Goal: Obtain resource: Obtain resource

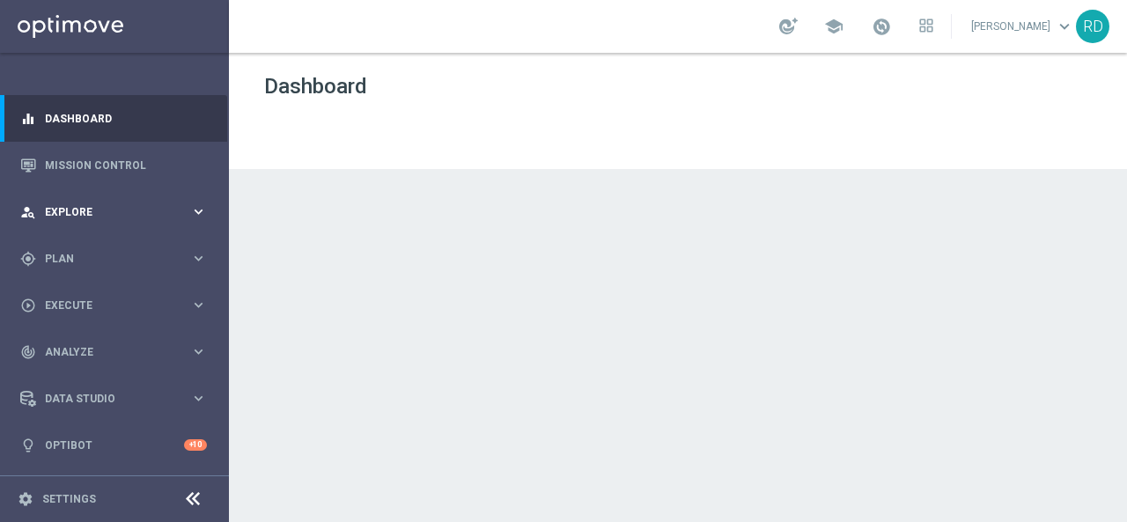
click at [85, 205] on div "person_search Explore" at bounding box center [105, 212] width 170 height 16
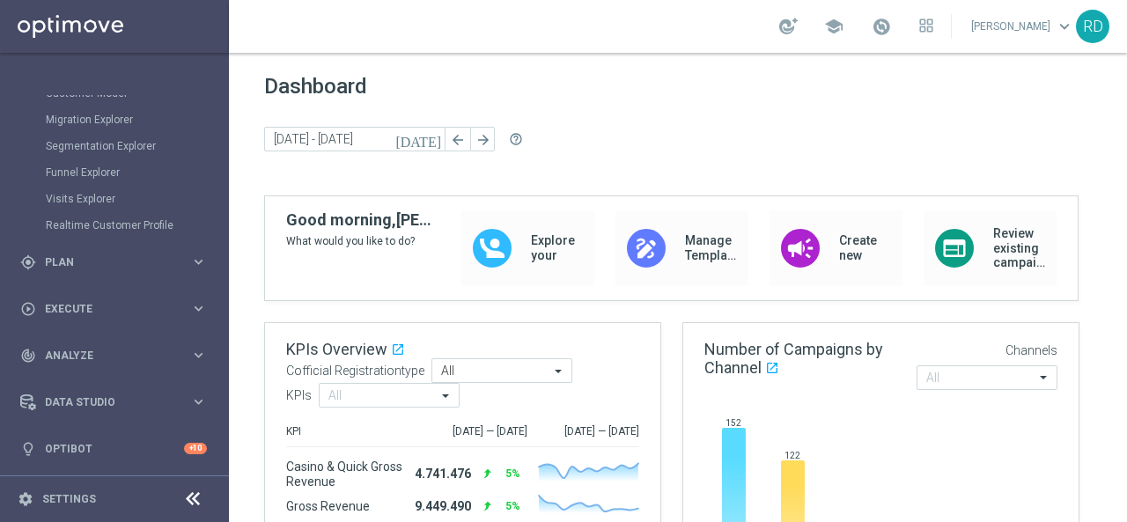
scroll to position [208, 0]
click at [192, 261] on icon "keyboard_arrow_right" at bounding box center [198, 262] width 17 height 17
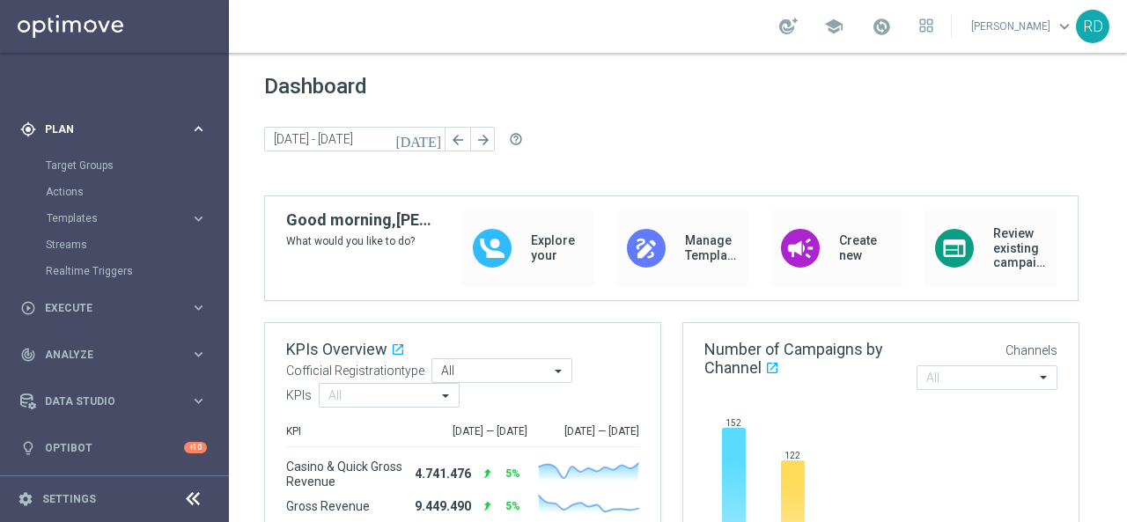
scroll to position [129, 0]
click at [100, 161] on link "Target Groups" at bounding box center [114, 166] width 137 height 14
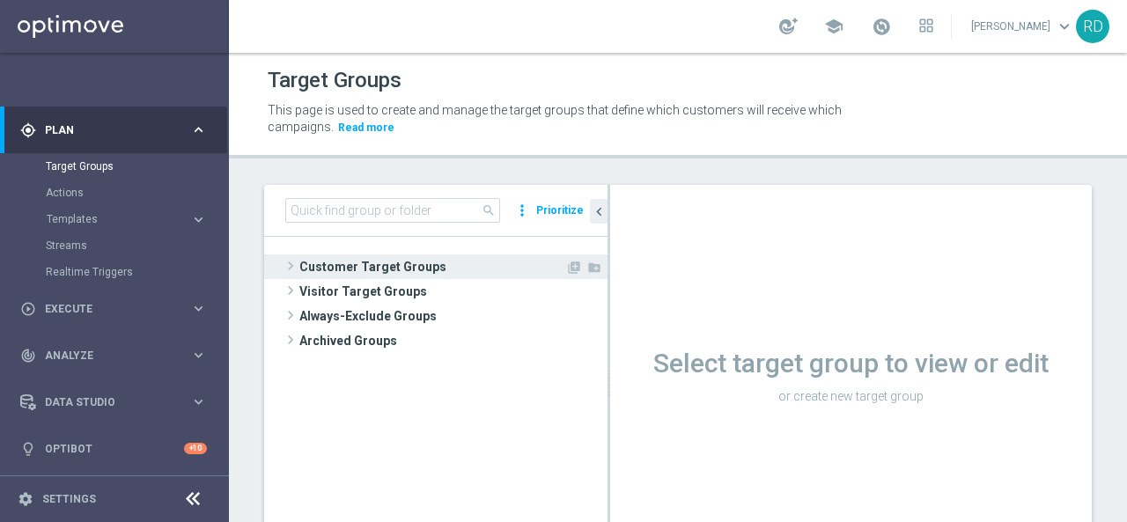
click at [291, 267] on span at bounding box center [291, 265] width 18 height 21
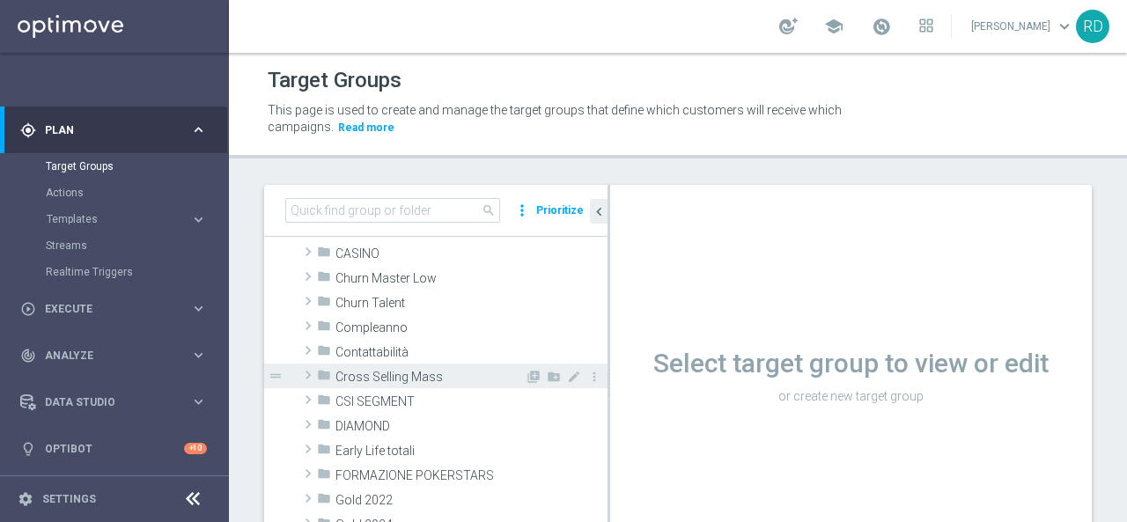
scroll to position [176, 0]
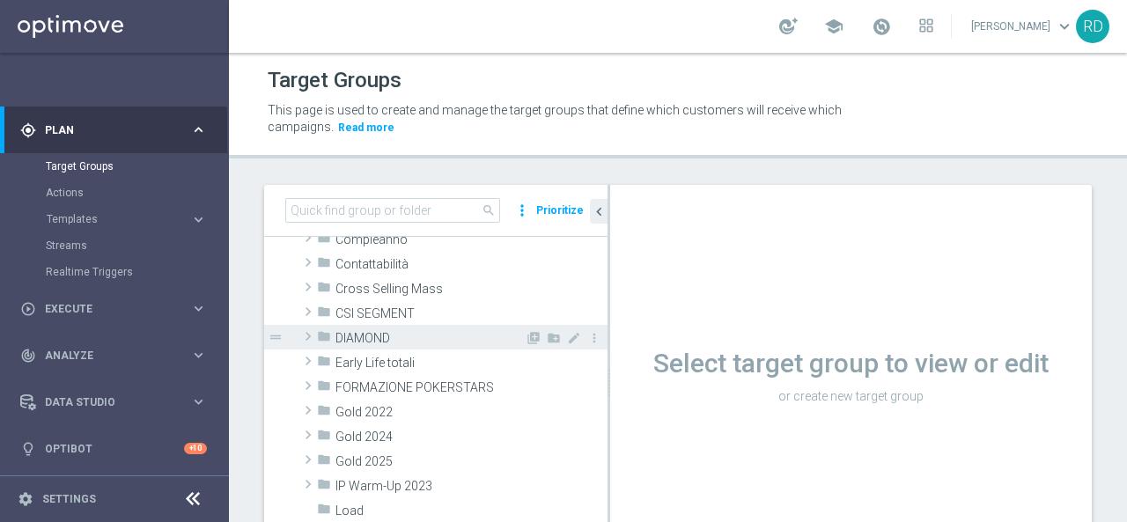
click at [308, 332] on span at bounding box center [308, 336] width 18 height 21
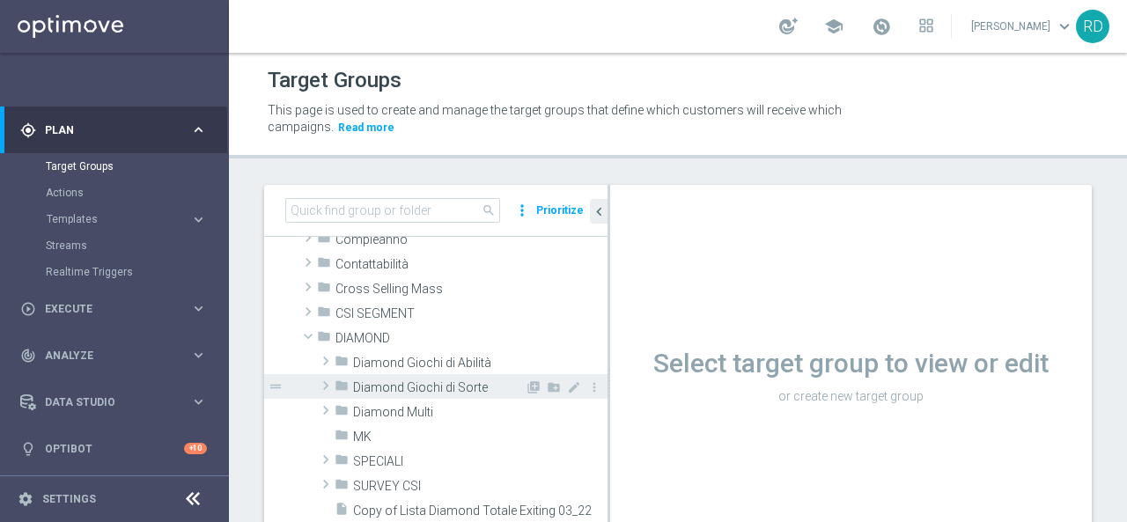
click at [414, 382] on span "Diamond Giochi di Sorte" at bounding box center [439, 387] width 172 height 15
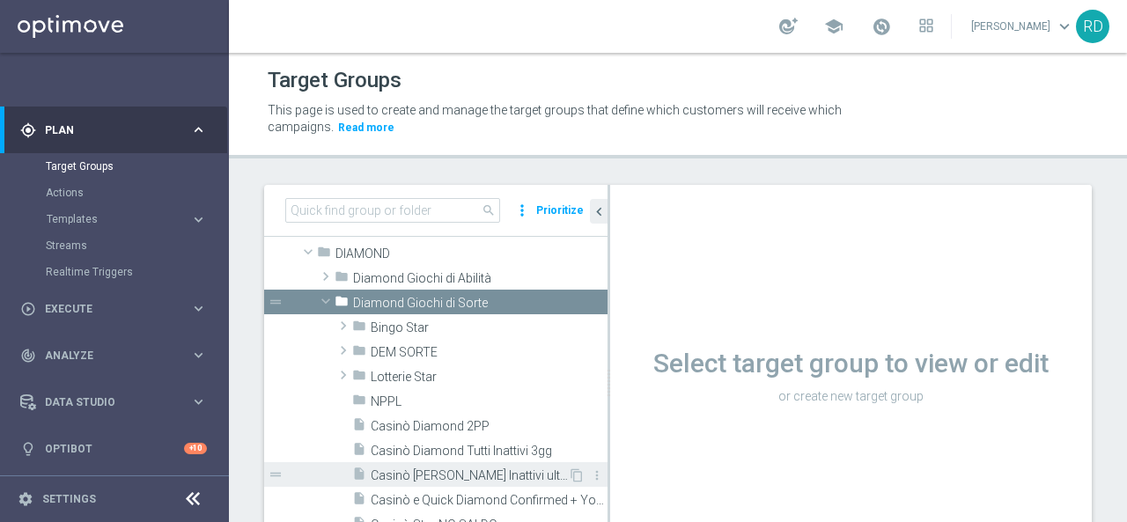
scroll to position [352, 0]
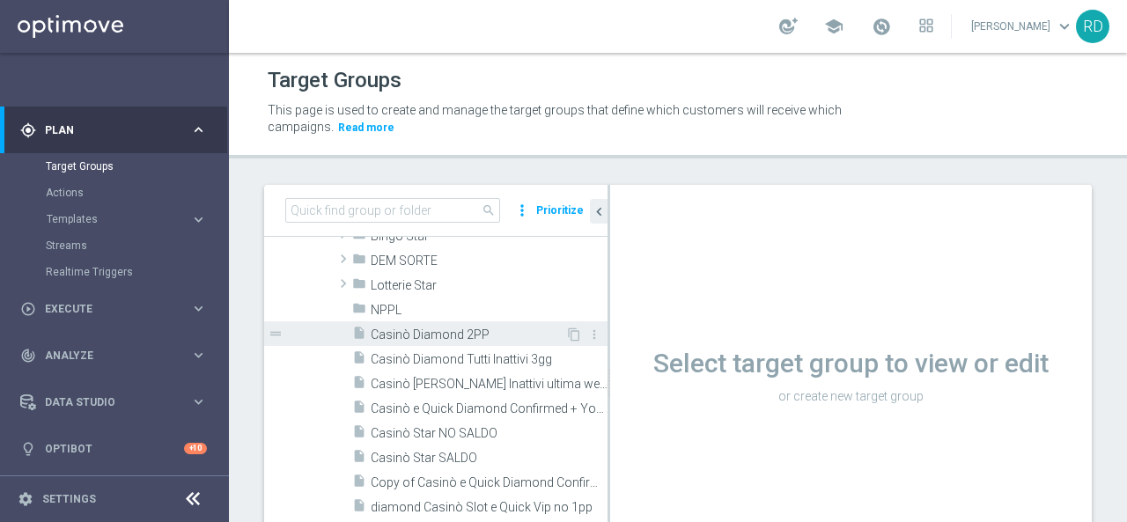
click at [412, 337] on span "Casinò Diamond 2PP" at bounding box center [468, 335] width 195 height 15
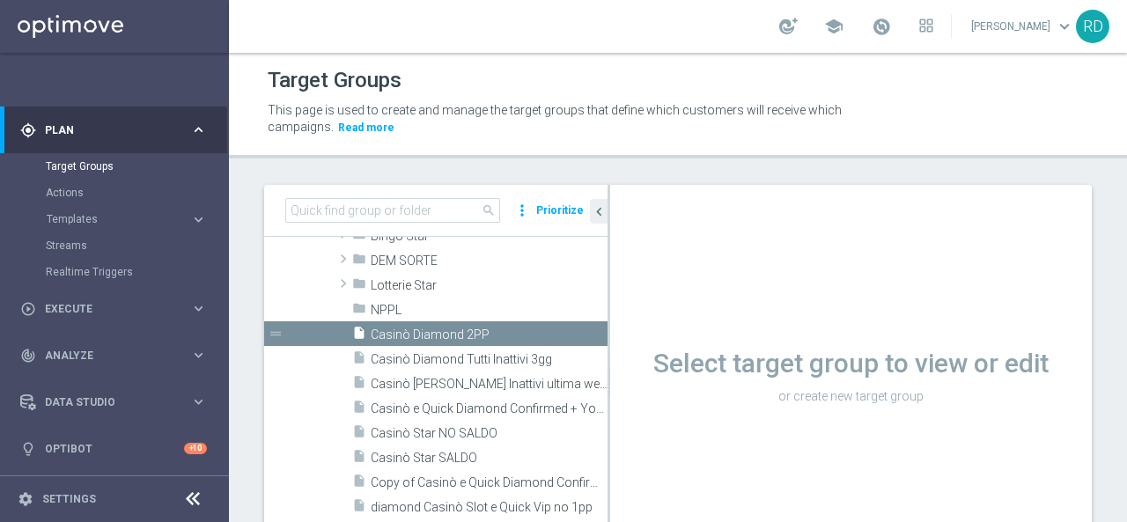
scroll to position [218, 0]
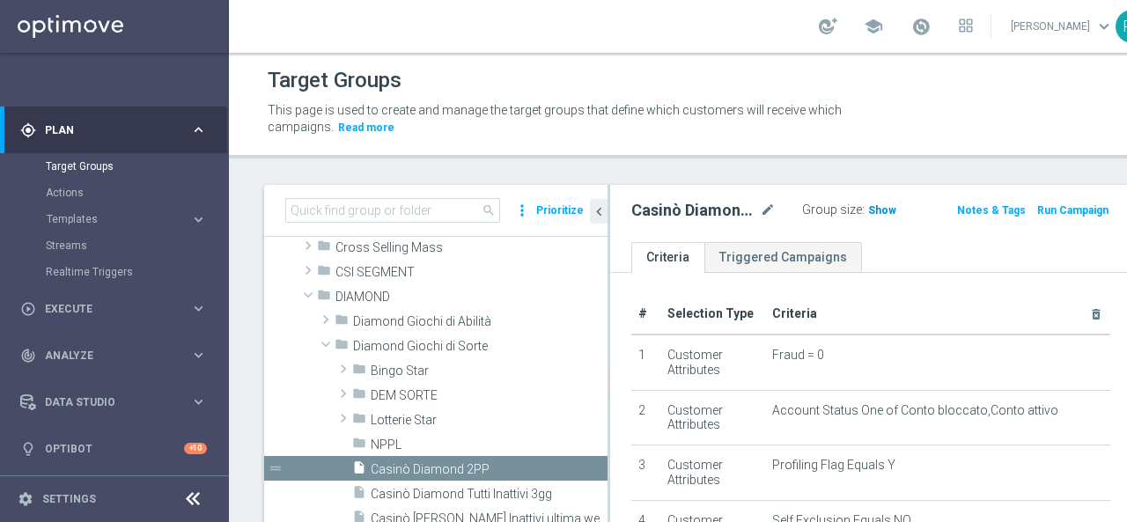
click at [868, 205] on span "Show" at bounding box center [882, 210] width 28 height 12
click at [869, 207] on span "645" at bounding box center [880, 212] width 22 height 17
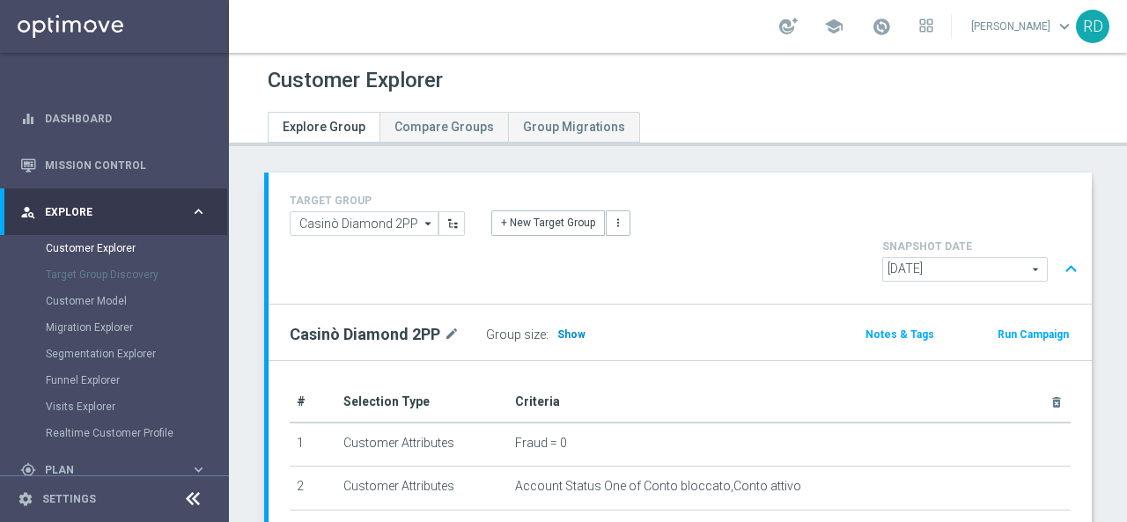
click at [567, 328] on span "Show" at bounding box center [571, 334] width 28 height 12
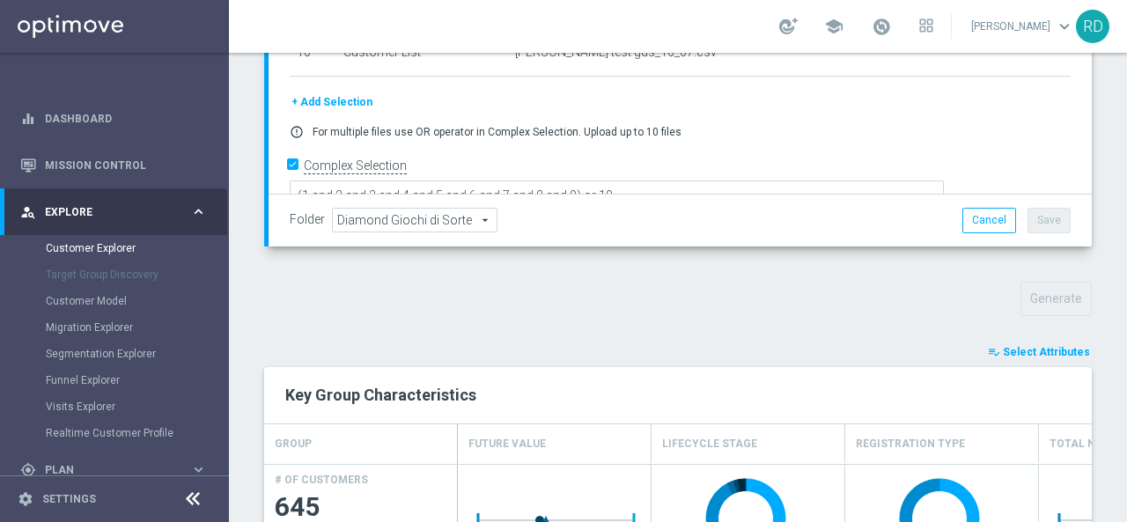
scroll to position [528, 0]
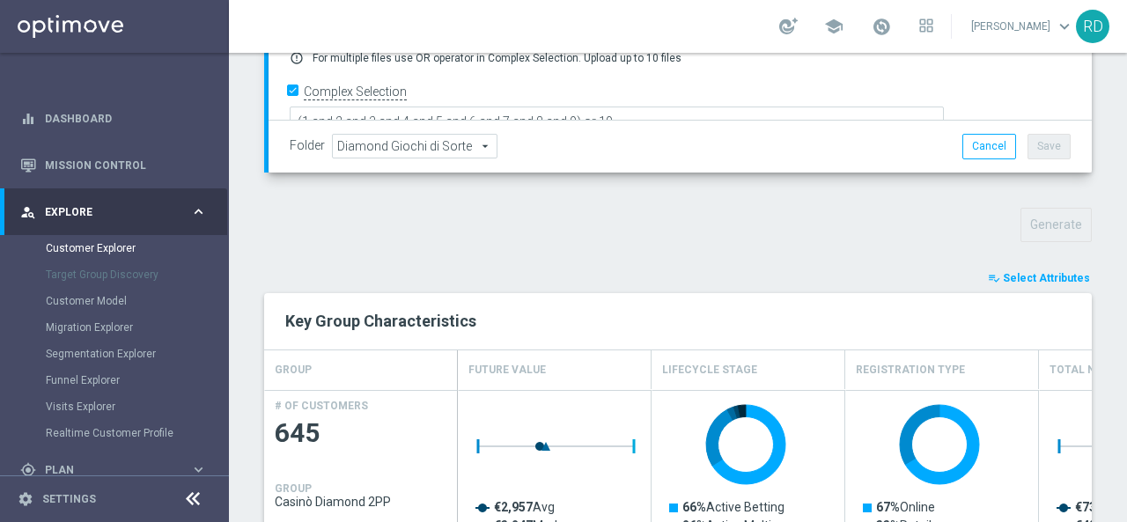
click at [1007, 272] on span "Select Attributes" at bounding box center [1046, 278] width 87 height 12
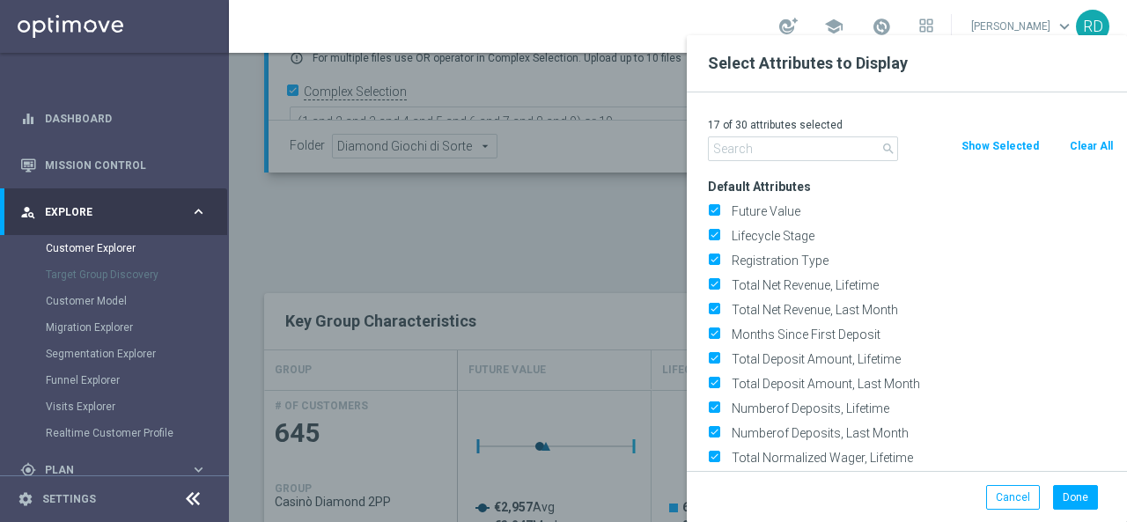
click at [788, 152] on input "text" at bounding box center [803, 148] width 190 height 25
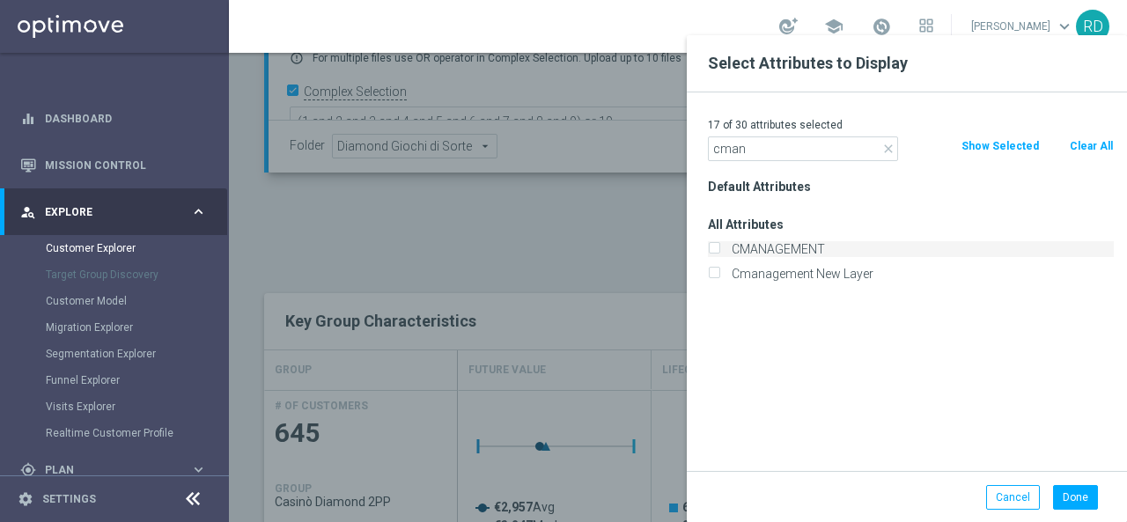
type input "cman"
click at [787, 242] on label "CMANAGEMENT" at bounding box center [920, 249] width 388 height 16
click at [726, 243] on label "CMANAGEMENT" at bounding box center [920, 249] width 388 height 16
click at [719, 246] on input "CMANAGEMENT" at bounding box center [713, 251] width 11 height 11
checkbox input "true"
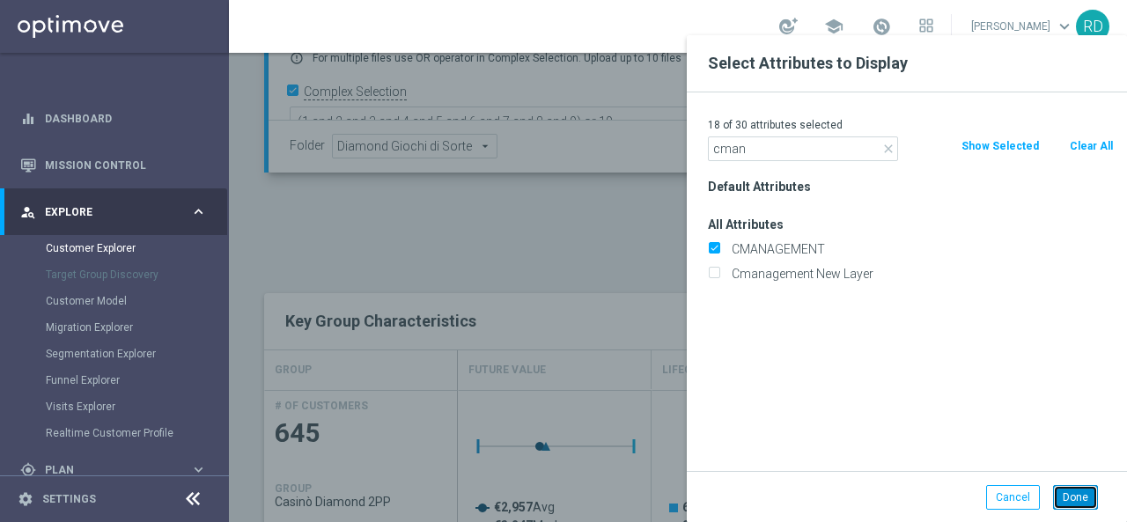
click at [1084, 498] on button "Done" at bounding box center [1075, 497] width 45 height 25
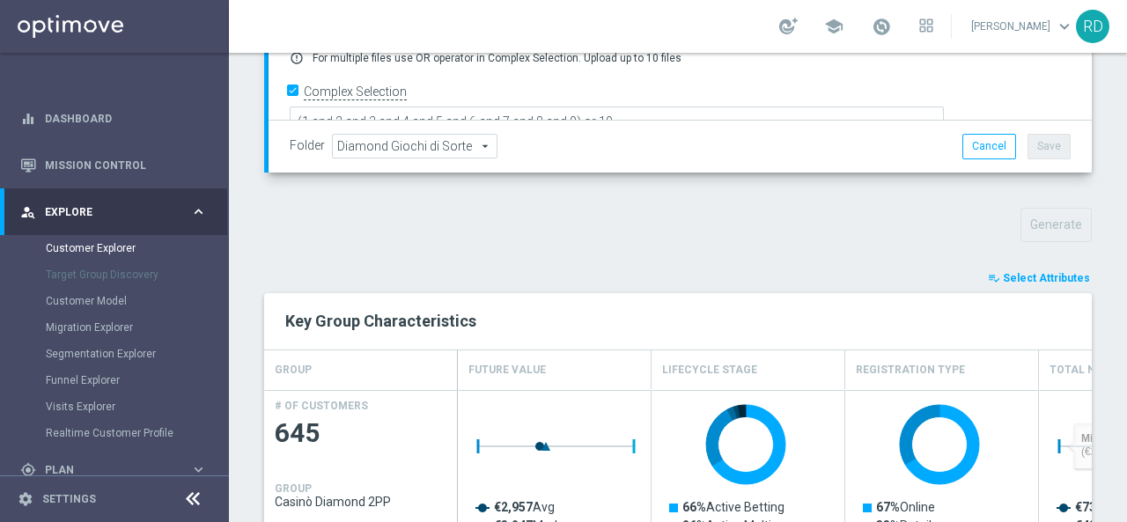
click at [1032, 272] on span "Select Attributes" at bounding box center [1046, 278] width 87 height 12
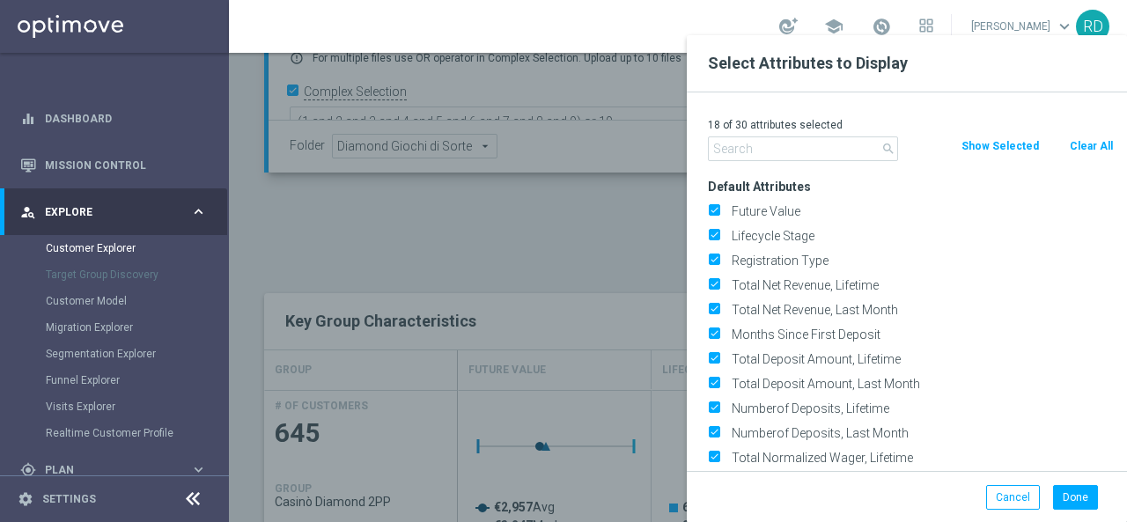
click at [755, 138] on input "text" at bounding box center [803, 148] width 190 height 25
click at [753, 151] on input "text" at bounding box center [803, 148] width 190 height 25
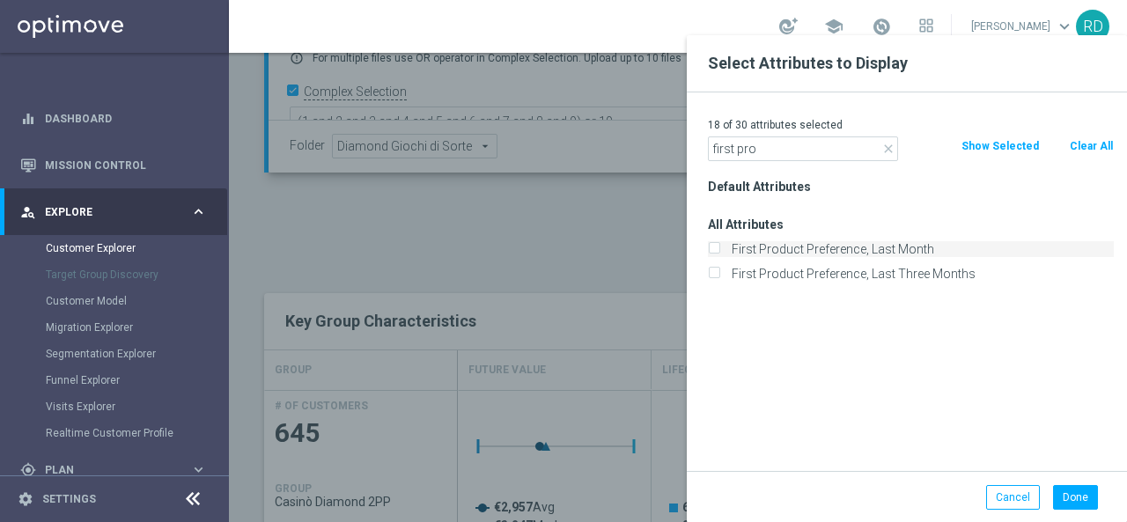
type input "first pro"
click at [823, 244] on label "First Product Preference, Last Month" at bounding box center [920, 249] width 388 height 16
click at [719, 246] on input "First Product Preference, Last Month" at bounding box center [713, 251] width 11 height 11
checkbox input "true"
click at [1073, 493] on button "Done" at bounding box center [1075, 497] width 45 height 25
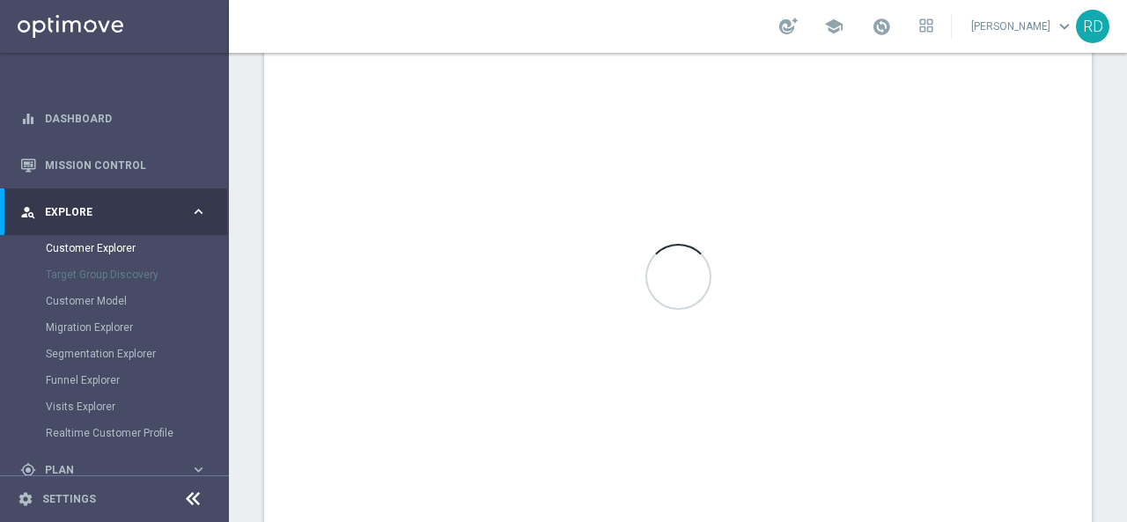
scroll to position [971, 0]
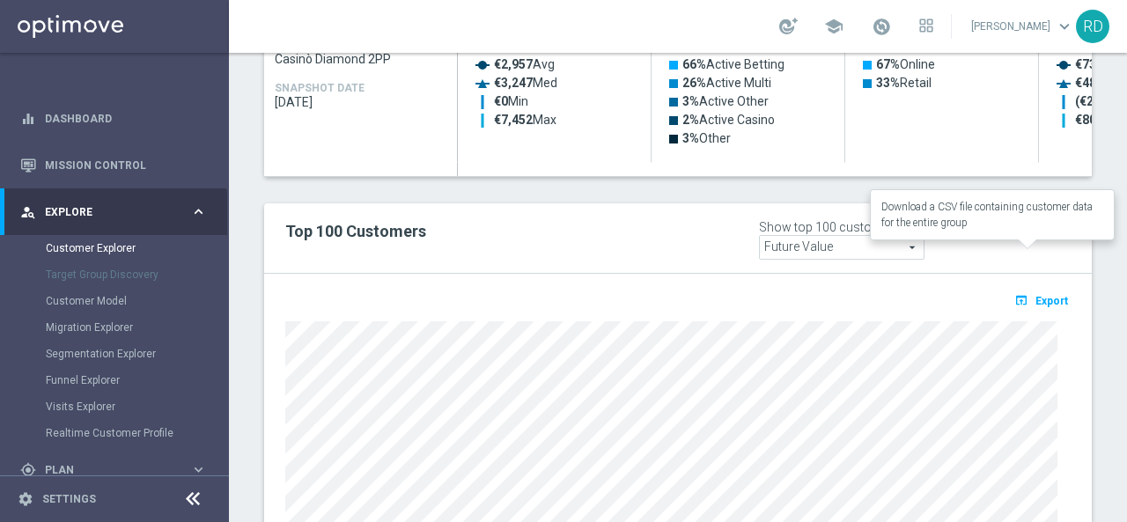
click at [1036, 295] on span "Export" at bounding box center [1052, 301] width 33 height 12
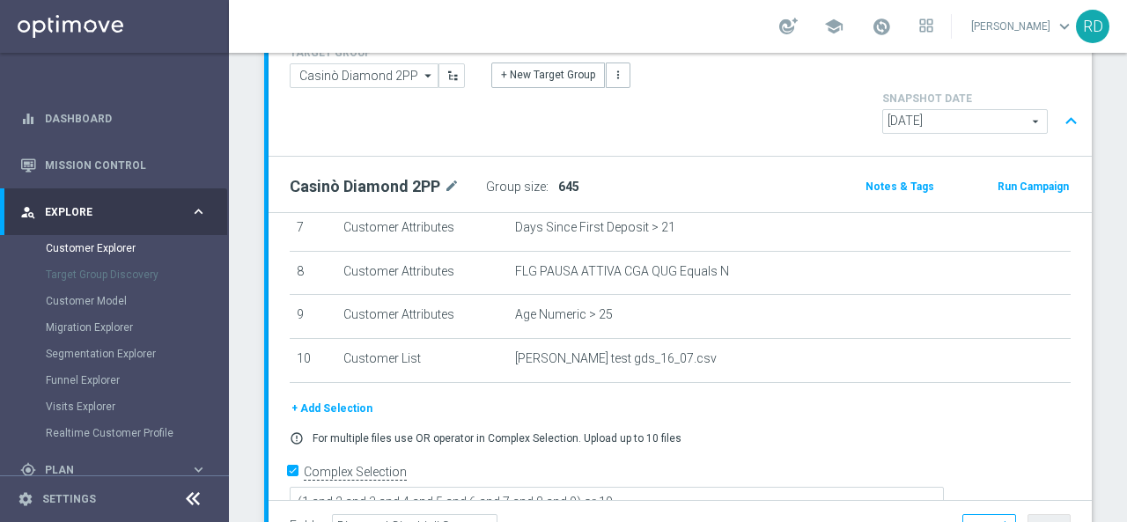
scroll to position [0, 0]
